Goal: Navigation & Orientation: Find specific page/section

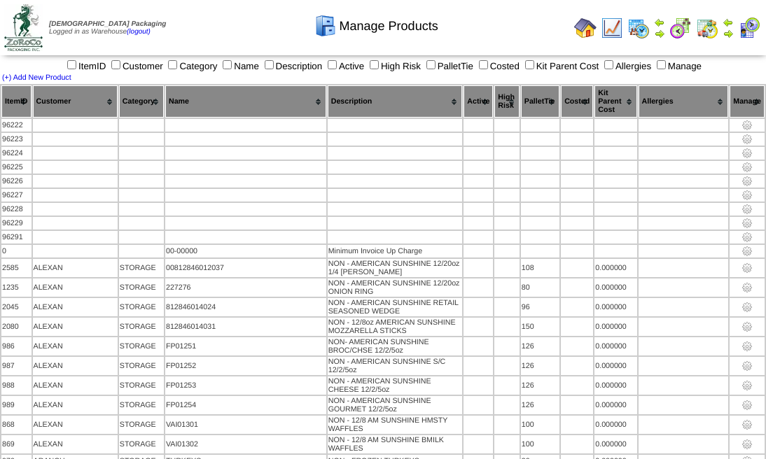
scroll to position [59690, 0]
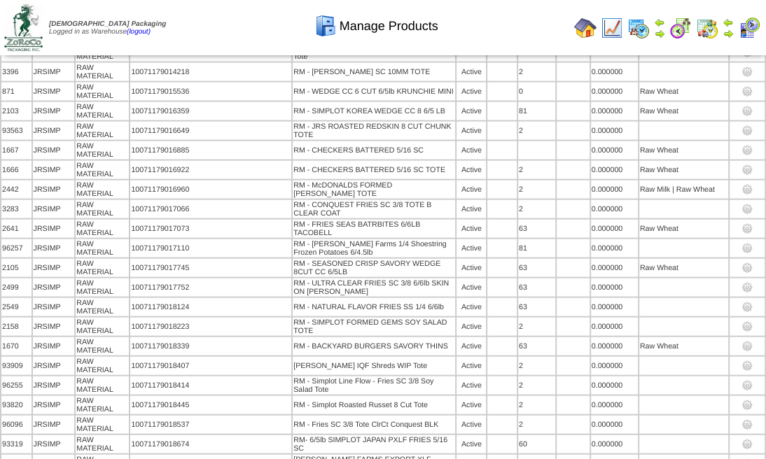
scroll to position [1968, 0]
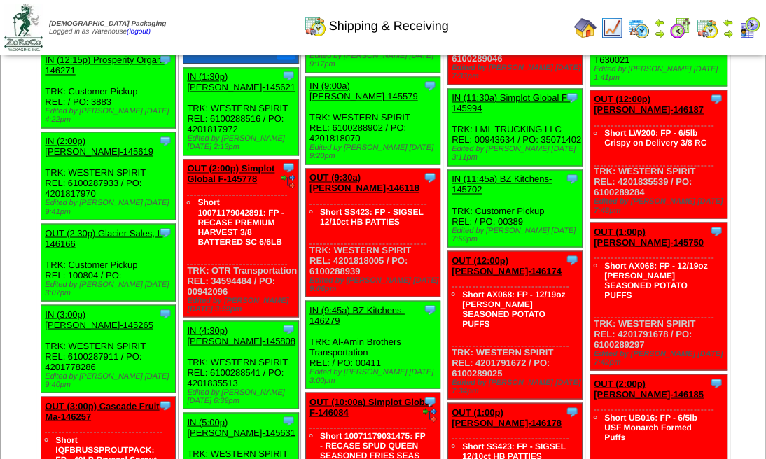
scroll to position [1582, 0]
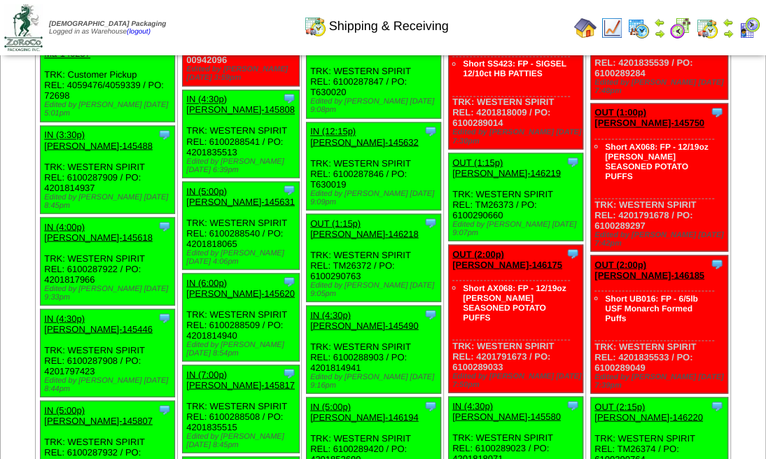
scroll to position [1582, 0]
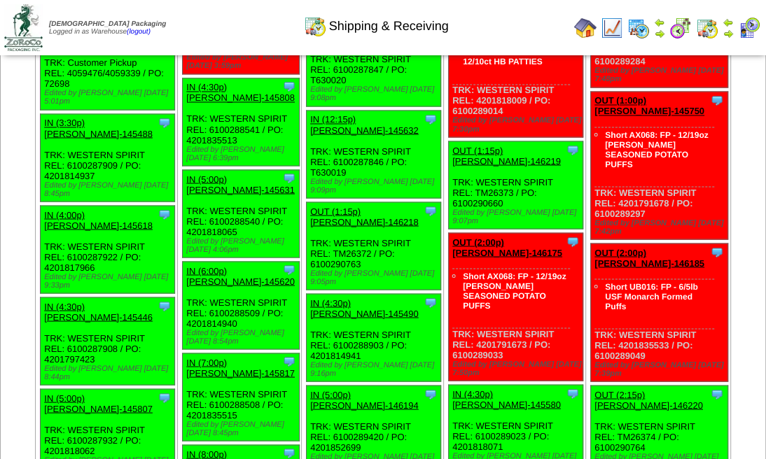
scroll to position [1536, 0]
